Goal: Information Seeking & Learning: Learn about a topic

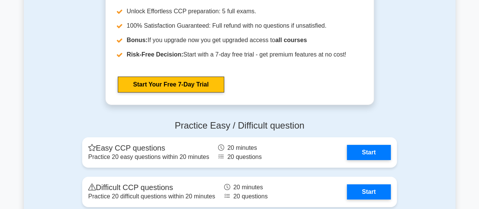
scroll to position [1326, 0]
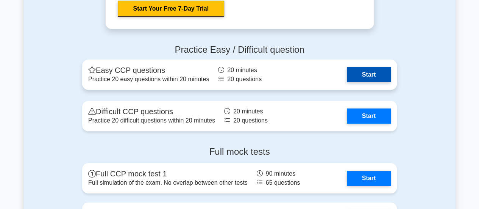
click at [374, 78] on link "Start" at bounding box center [369, 74] width 44 height 15
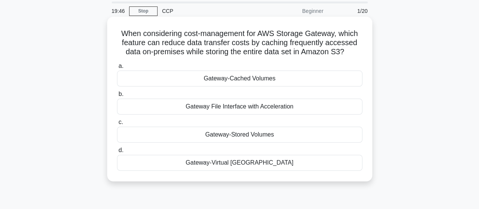
scroll to position [38, 0]
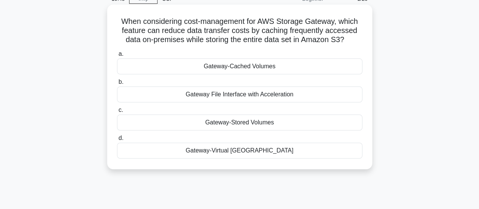
click at [283, 50] on label "a. Gateway-Cached Volumes" at bounding box center [240, 61] width 246 height 25
click at [117, 52] on input "a. Gateway-Cached Volumes" at bounding box center [117, 54] width 0 height 5
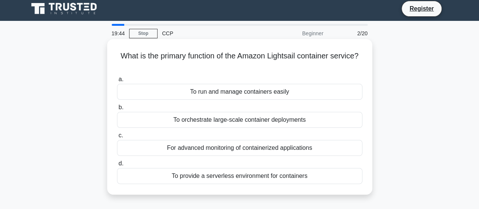
scroll to position [0, 0]
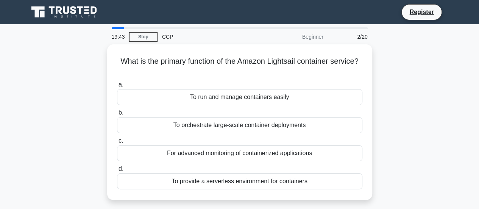
click at [84, 67] on div "What is the primary function of the Amazon Lightsail container service? .spinne…" at bounding box center [240, 126] width 432 height 164
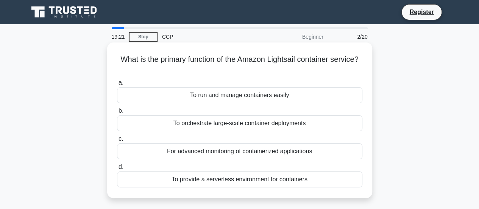
click at [232, 180] on div "To provide a serverless environment for containers" at bounding box center [240, 179] width 246 height 16
click at [117, 169] on input "d. To provide a serverless environment for containers" at bounding box center [117, 166] width 0 height 5
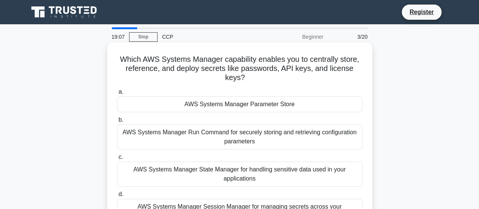
scroll to position [38, 0]
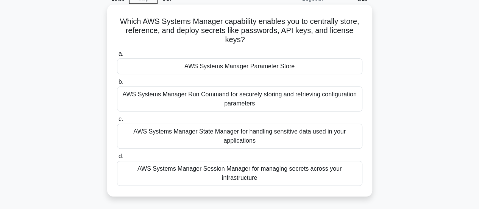
click at [275, 171] on div "AWS Systems Manager Session Manager for managing secrets across your infrastruc…" at bounding box center [240, 173] width 246 height 25
click at [117, 159] on input "d. AWS Systems Manager Session Manager for managing secrets across your infrast…" at bounding box center [117, 156] width 0 height 5
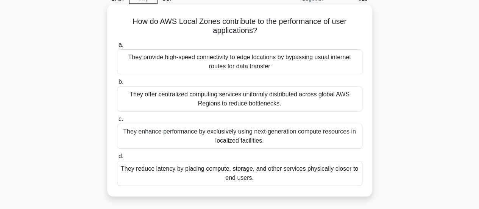
click at [227, 58] on div "They provide high-speed connectivity to edge locations by bypassing usual inter…" at bounding box center [240, 61] width 246 height 25
click at [117, 47] on input "a. They provide high-speed connectivity to edge locations by bypassing usual in…" at bounding box center [117, 44] width 0 height 5
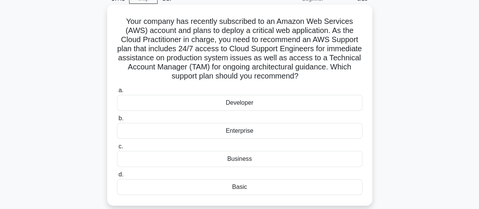
click at [230, 132] on div "Enterprise" at bounding box center [240, 131] width 246 height 16
click at [117, 121] on input "b. Enterprise" at bounding box center [117, 118] width 0 height 5
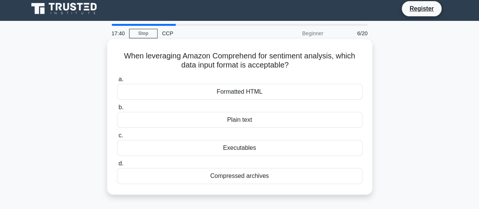
scroll to position [0, 0]
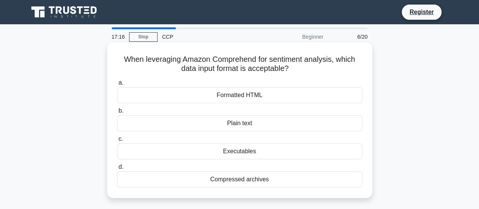
click at [264, 127] on div "Plain text" at bounding box center [240, 123] width 246 height 16
click at [117, 113] on input "b. Plain text" at bounding box center [117, 110] width 0 height 5
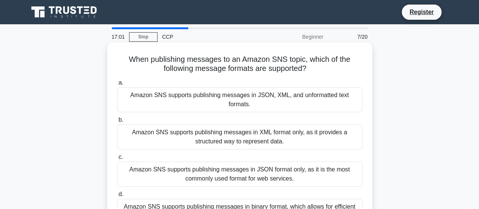
scroll to position [38, 0]
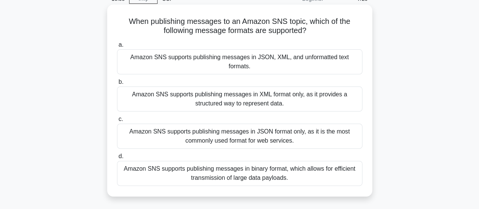
click at [311, 128] on div "Amazon SNS supports publishing messages in JSON format only, as it is the most …" at bounding box center [240, 136] width 246 height 25
click at [117, 122] on input "c. Amazon SNS supports publishing messages in JSON format only, as it is the mo…" at bounding box center [117, 119] width 0 height 5
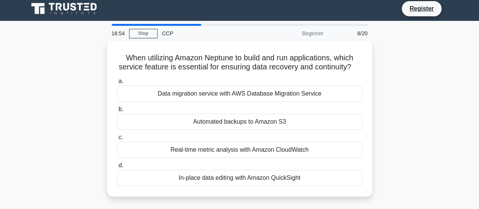
scroll to position [0, 0]
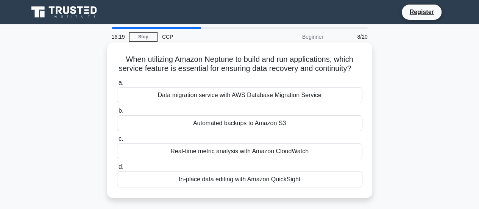
click at [219, 131] on div "Automated backups to Amazon S3" at bounding box center [240, 123] width 246 height 16
click at [117, 113] on input "b. Automated backups to Amazon S3" at bounding box center [117, 110] width 0 height 5
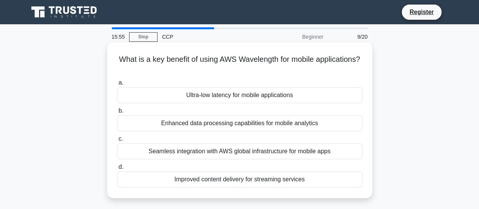
click at [262, 153] on div "Seamless integration with AWS global infrastructure for mobile apps" at bounding box center [240, 151] width 246 height 16
click at [117, 141] on input "c. Seamless integration with AWS global infrastructure for mobile apps" at bounding box center [117, 138] width 0 height 5
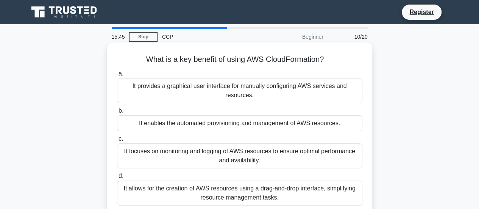
click at [258, 127] on div "It enables the automated provisioning and management of AWS resources." at bounding box center [240, 123] width 246 height 16
click at [117, 113] on input "b. It enables the automated provisioning and management of AWS resources." at bounding box center [117, 110] width 0 height 5
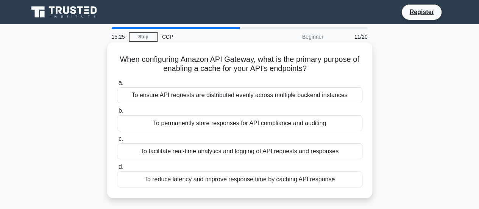
click at [254, 174] on div "To reduce latency and improve response time by caching API response" at bounding box center [240, 179] width 246 height 16
click at [117, 169] on input "d. To reduce latency and improve response time by caching API response" at bounding box center [117, 166] width 0 height 5
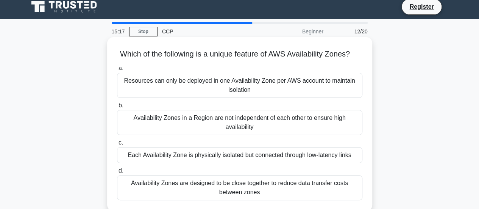
scroll to position [38, 0]
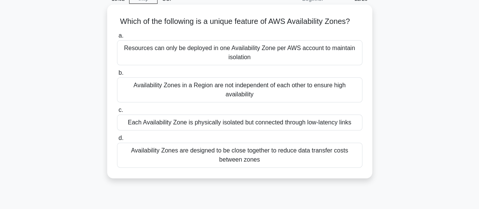
click at [344, 130] on div "Each Availability Zone is physically isolated but connected through low-latency…" at bounding box center [240, 122] width 246 height 16
click at [117, 113] on input "c. Each Availability Zone is physically isolated but connected through low-late…" at bounding box center [117, 110] width 0 height 5
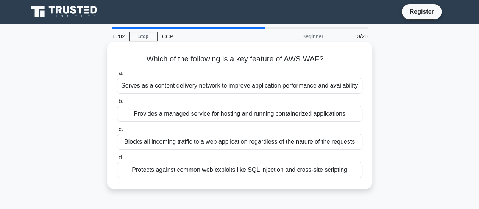
scroll to position [0, 0]
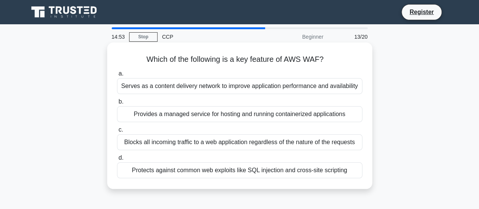
click at [270, 169] on div "Protects against common web exploits like SQL injection and cross-site scripting" at bounding box center [240, 170] width 246 height 16
click at [117, 160] on input "d. Protects against common web exploits like SQL injection and cross-site scrip…" at bounding box center [117, 157] width 0 height 5
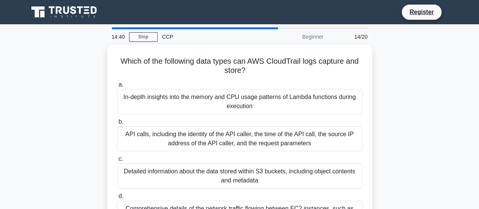
scroll to position [38, 0]
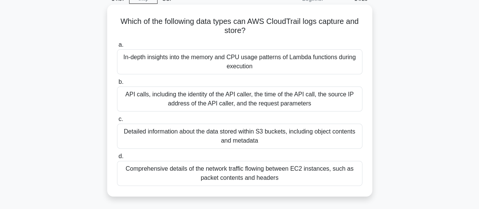
click at [312, 92] on div "API calls, including the identity of the API caller, the time of the API call, …" at bounding box center [240, 98] width 246 height 25
click at [117, 85] on input "b. API calls, including the identity of the API caller, the time of the API cal…" at bounding box center [117, 82] width 0 height 5
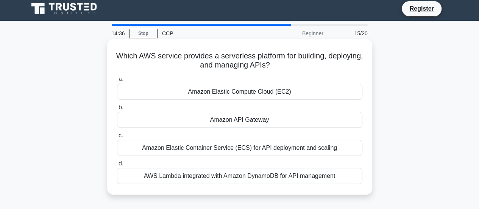
scroll to position [0, 0]
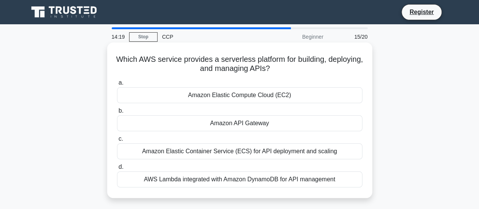
click at [279, 184] on div "AWS Lambda integrated with Amazon DynamoDB for API management" at bounding box center [240, 179] width 246 height 16
click at [117, 169] on input "d. AWS Lambda integrated with Amazon DynamoDB for API management" at bounding box center [117, 166] width 0 height 5
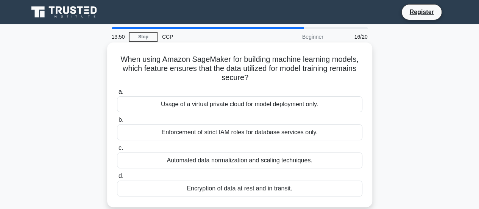
click at [288, 191] on div "Encryption of data at rest and in transit." at bounding box center [240, 188] width 246 height 16
click at [117, 178] on input "d. Encryption of data at rest and in transit." at bounding box center [117, 176] width 0 height 5
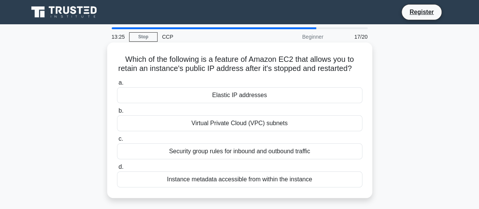
click at [224, 103] on div "Elastic IP addresses" at bounding box center [240, 95] width 246 height 16
click at [117, 85] on input "a. Elastic IP addresses" at bounding box center [117, 82] width 0 height 5
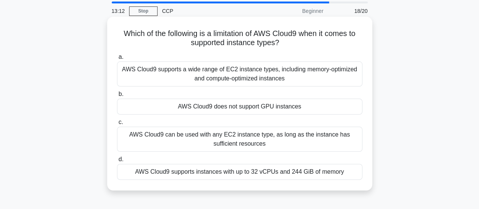
scroll to position [38, 0]
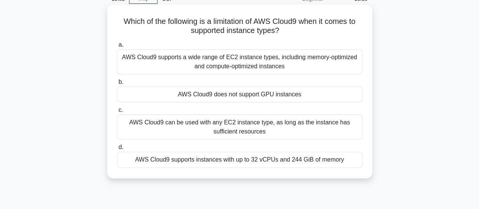
click at [231, 155] on div "AWS Cloud9 supports instances with up to 32 vCPUs and 244 GiB of memory" at bounding box center [240, 160] width 246 height 16
click at [117, 150] on input "d. AWS Cloud9 supports instances with up to 32 vCPUs and 244 GiB of memory" at bounding box center [117, 147] width 0 height 5
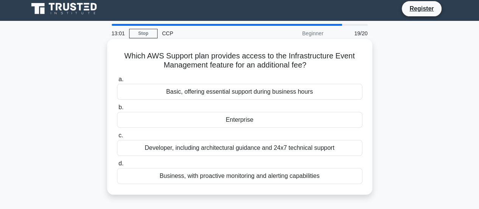
scroll to position [0, 0]
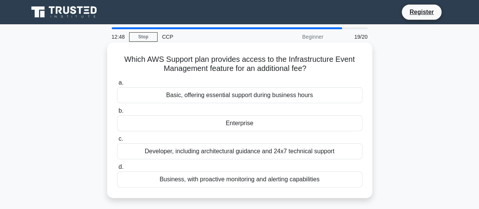
click at [274, 122] on div "Enterprise" at bounding box center [240, 123] width 246 height 16
click at [117, 113] on input "b. Enterprise" at bounding box center [117, 110] width 0 height 5
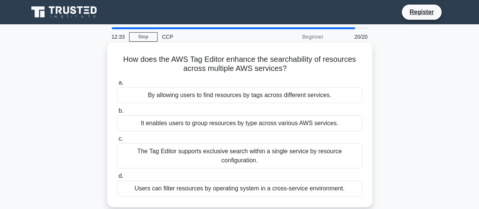
click at [250, 100] on div "By allowing users to find resources by tags across different services." at bounding box center [240, 95] width 246 height 16
click at [117, 85] on input "a. By allowing users to find resources by tags across different services." at bounding box center [117, 82] width 0 height 5
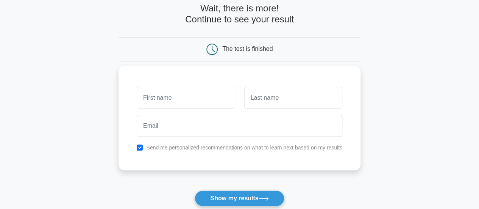
scroll to position [76, 0]
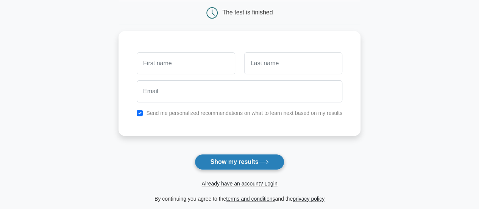
click at [236, 169] on button "Show my results" at bounding box center [239, 162] width 89 height 16
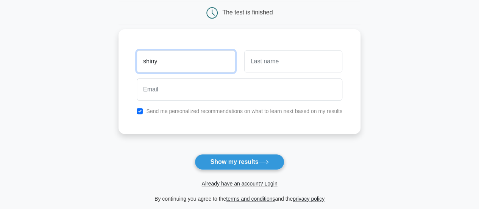
type input "shiny"
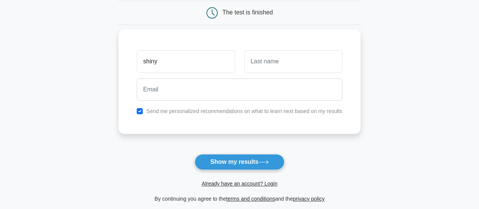
click at [181, 115] on div "Send me personalized recommendations on what to learn next based on my results" at bounding box center [239, 110] width 215 height 9
click at [184, 114] on div "Send me personalized recommendations on what to learn next based on my results" at bounding box center [239, 110] width 215 height 9
click at [182, 110] on label "Send me personalized recommendations on what to learn next based on my results" at bounding box center [244, 111] width 196 height 6
click at [150, 112] on label "Send me personalized recommendations on what to learn next based on my results" at bounding box center [244, 111] width 196 height 6
click at [141, 111] on input "checkbox" at bounding box center [140, 111] width 6 height 6
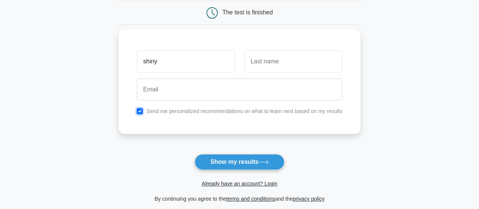
checkbox input "false"
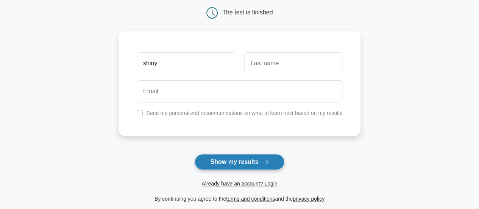
click at [210, 158] on button "Show my results" at bounding box center [239, 162] width 89 height 16
type input "shiny"
click at [236, 157] on button "Show my results" at bounding box center [239, 162] width 89 height 16
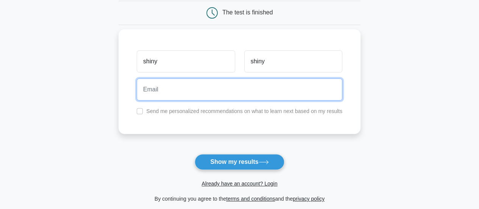
click at [175, 87] on input "email" at bounding box center [240, 89] width 206 height 22
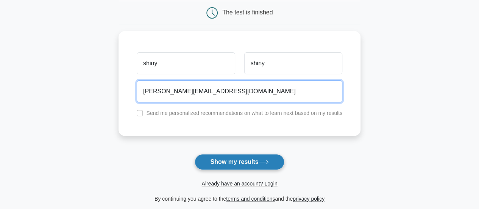
type input "r.u.s.h.sharninanthika@gmail.com"
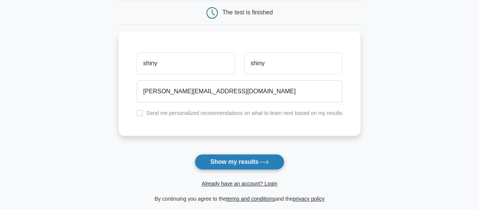
click at [221, 166] on button "Show my results" at bounding box center [239, 162] width 89 height 16
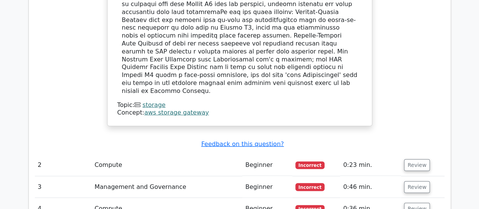
scroll to position [947, 0]
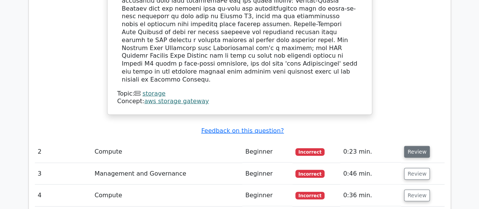
click at [407, 146] on button "Review" at bounding box center [417, 152] width 26 height 12
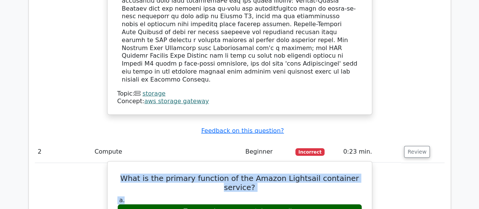
drag, startPoint x: 116, startPoint y: 124, endPoint x: 349, endPoint y: 126, distance: 232.3
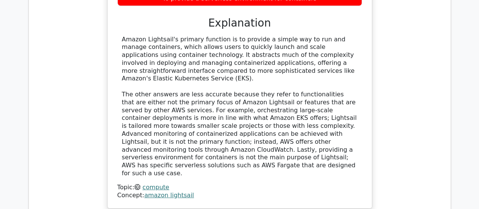
scroll to position [1251, 0]
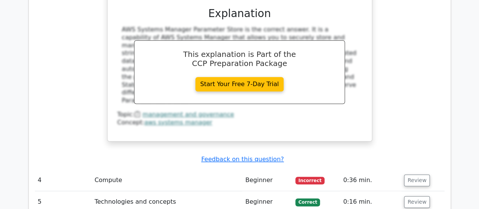
scroll to position [1667, 0]
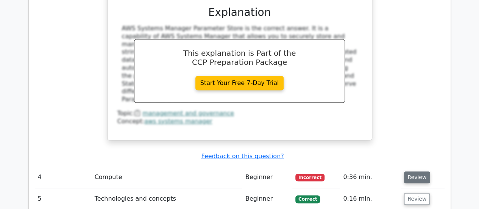
click at [416, 171] on button "Review" at bounding box center [417, 177] width 26 height 12
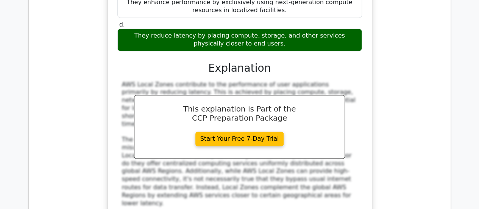
scroll to position [2008, 0]
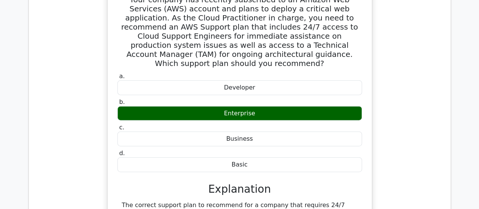
scroll to position [2463, 0]
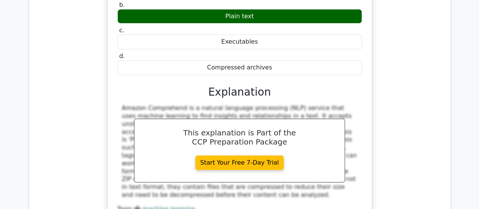
scroll to position [2804, 0]
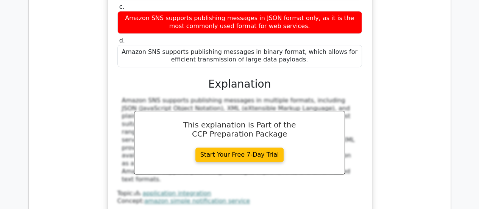
scroll to position [3183, 0]
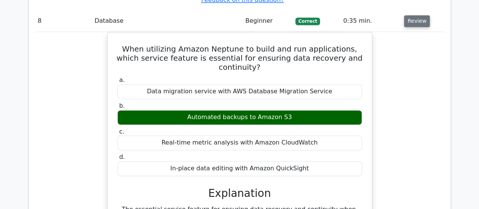
scroll to position [3562, 0]
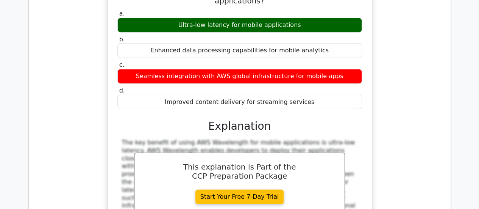
scroll to position [3865, 0]
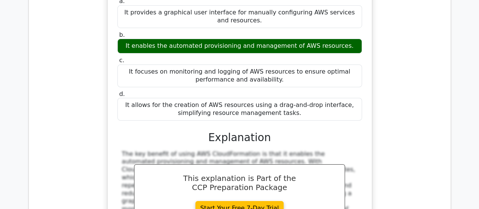
scroll to position [4244, 0]
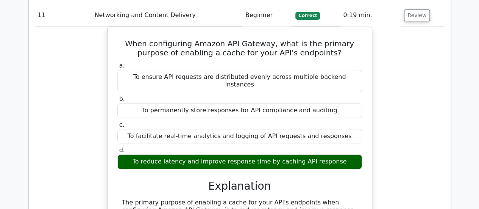
scroll to position [4509, 0]
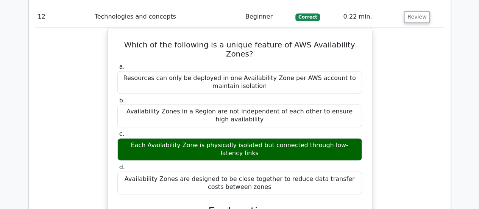
scroll to position [4926, 0]
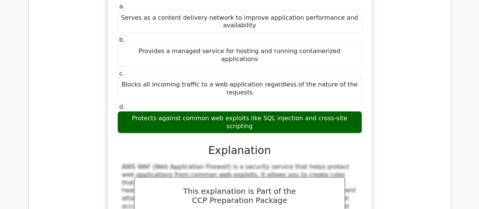
scroll to position [5267, 0]
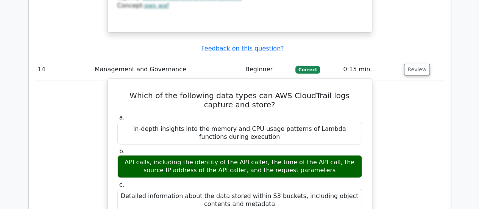
scroll to position [5608, 0]
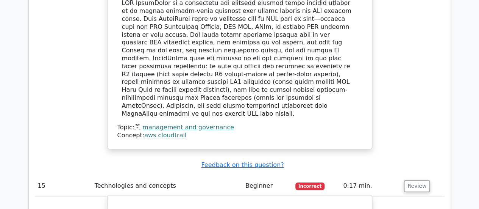
scroll to position [5911, 0]
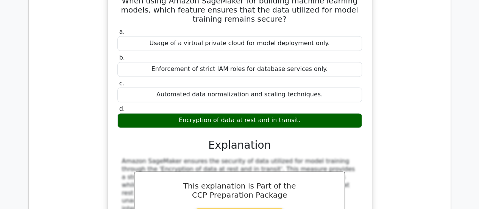
scroll to position [6366, 0]
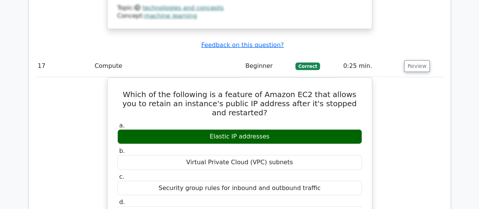
scroll to position [6669, 0]
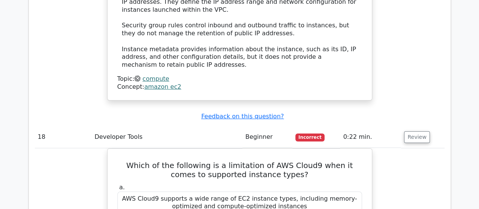
scroll to position [7048, 0]
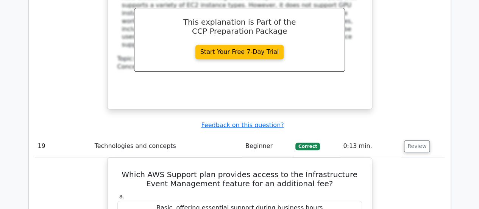
scroll to position [7427, 0]
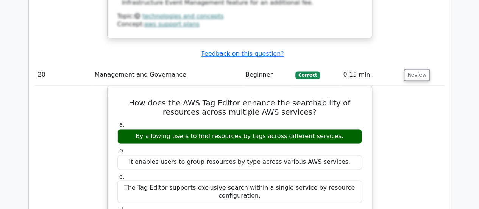
scroll to position [7957, 0]
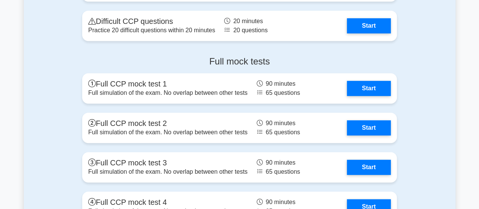
scroll to position [1629, 0]
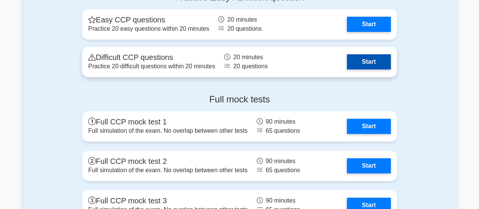
click at [362, 56] on link "Start" at bounding box center [369, 61] width 44 height 15
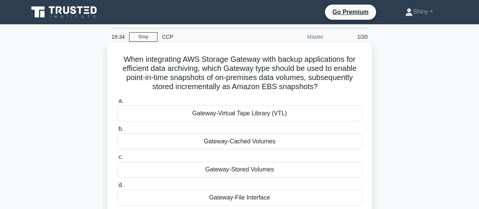
click at [248, 118] on div "Gateway-Virtual Tape Library (VTL)" at bounding box center [240, 113] width 246 height 16
click at [117, 103] on input "a. Gateway-[GEOGRAPHIC_DATA] (VTL)" at bounding box center [117, 101] width 0 height 5
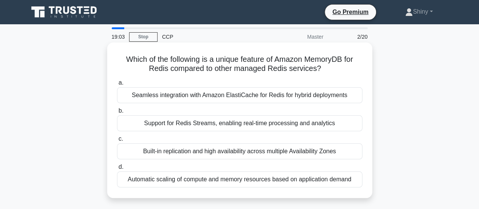
click at [283, 93] on div "Seamless integration with Amazon ElastiCache for Redis for hybrid deployments" at bounding box center [240, 95] width 246 height 16
click at [117, 85] on input "a. Seamless integration with Amazon ElastiCache for Redis for hybrid deployments" at bounding box center [117, 82] width 0 height 5
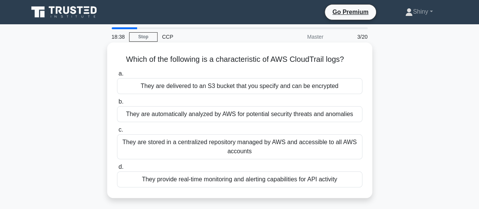
click at [330, 181] on div "They provide real-time monitoring and alerting capabilities for API activity" at bounding box center [240, 179] width 246 height 16
click at [117, 169] on input "d. They provide real-time monitoring and alerting capabilities for API activity" at bounding box center [117, 166] width 0 height 5
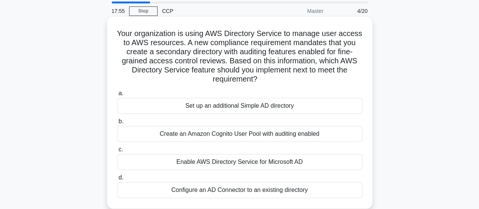
scroll to position [38, 0]
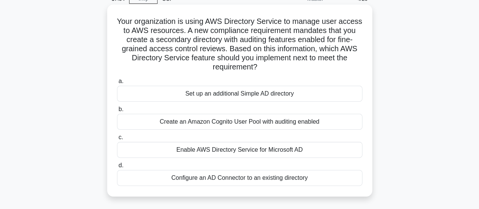
click at [186, 178] on div "Configure an AD Connector to an existing directory" at bounding box center [240, 178] width 246 height 16
click at [117, 168] on input "d. Configure an AD Connector to an existing directory" at bounding box center [117, 165] width 0 height 5
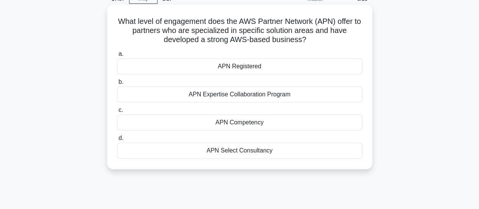
click at [239, 151] on div "APN Select Consultancy" at bounding box center [240, 150] width 246 height 16
click at [117, 141] on input "d. APN Select Consultancy" at bounding box center [117, 138] width 0 height 5
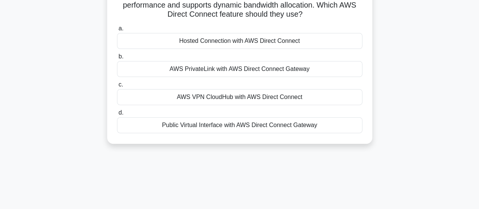
scroll to position [200, 0]
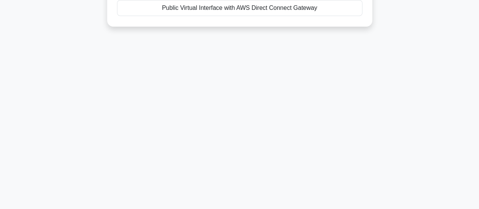
drag, startPoint x: 108, startPoint y: 56, endPoint x: 316, endPoint y: 187, distance: 245.4
click at [316, 187] on div "15:23 Stop CCP Master 6/20 A company wants to establish a dedicated network con…" at bounding box center [240, 16] width 432 height 379
copy div "A company wants to establish a dedicated network connection between their on-pr…"
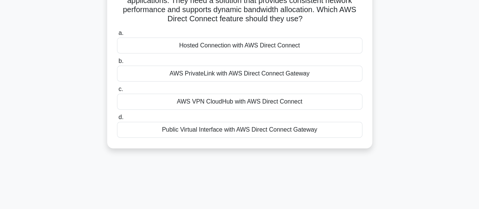
scroll to position [78, 0]
click at [71, 89] on div "A company wants to establish a dedicated network connection between their on-pr…" at bounding box center [240, 62] width 432 height 192
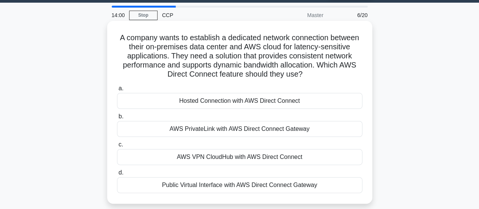
scroll to position [22, 0]
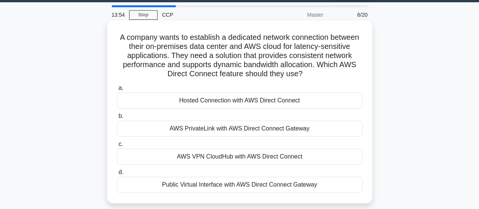
click at [175, 92] on label "a. Hosted Connection with AWS Direct Connect" at bounding box center [240, 95] width 246 height 25
click at [117, 91] on input "a. Hosted Connection with AWS Direct Connect" at bounding box center [117, 88] width 0 height 5
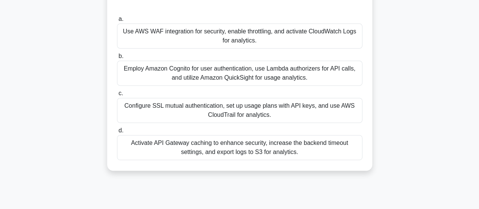
scroll to position [29, 0]
